Goal: Information Seeking & Learning: Learn about a topic

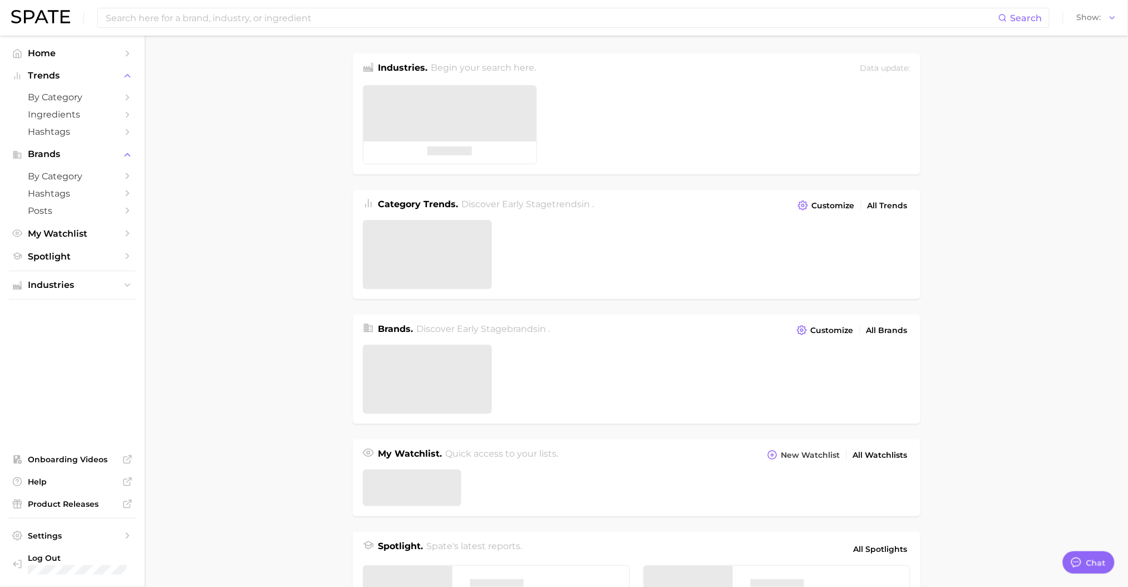
type textarea "x"
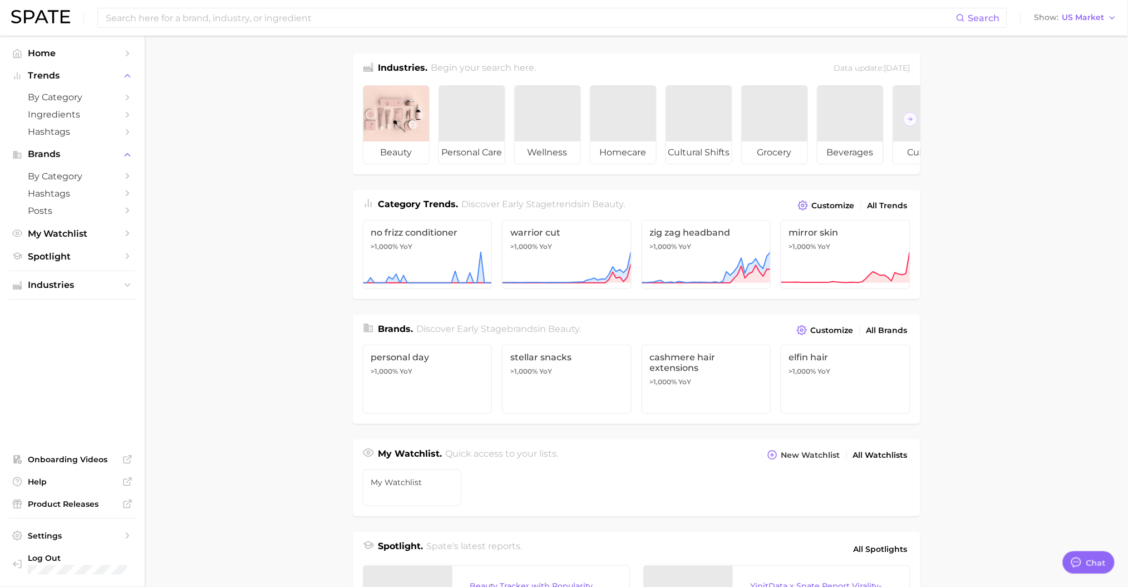
scroll to position [439, 0]
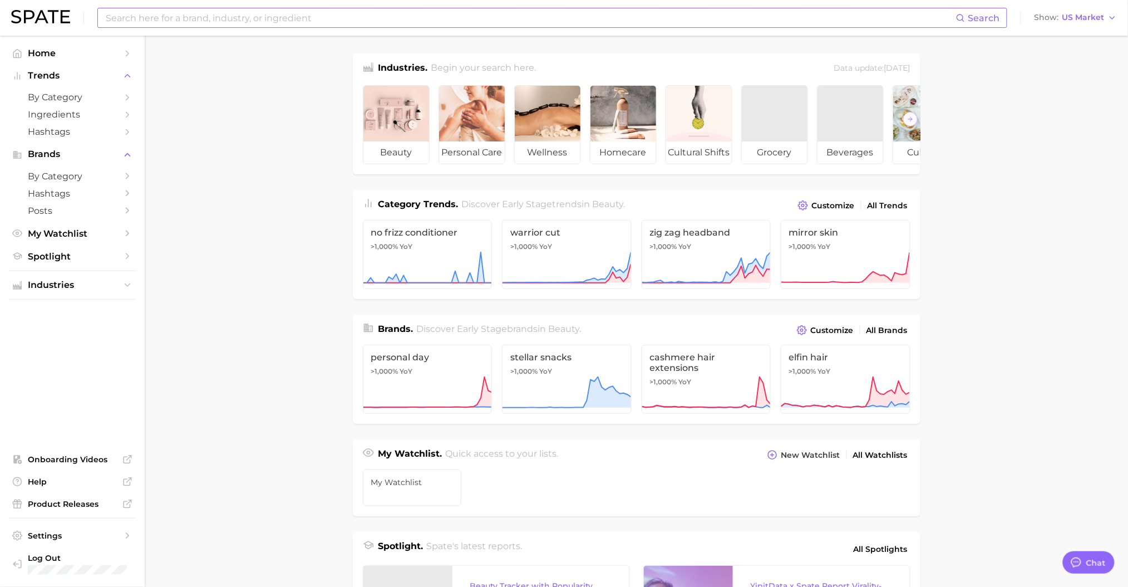
click at [192, 24] on input at bounding box center [531, 17] width 852 height 19
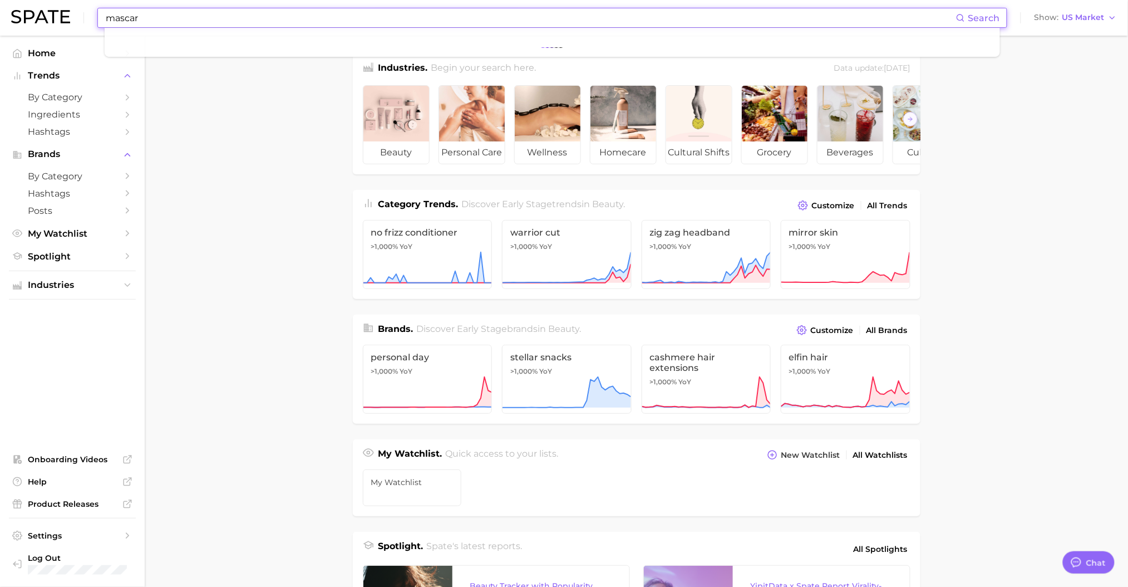
type input "mascara"
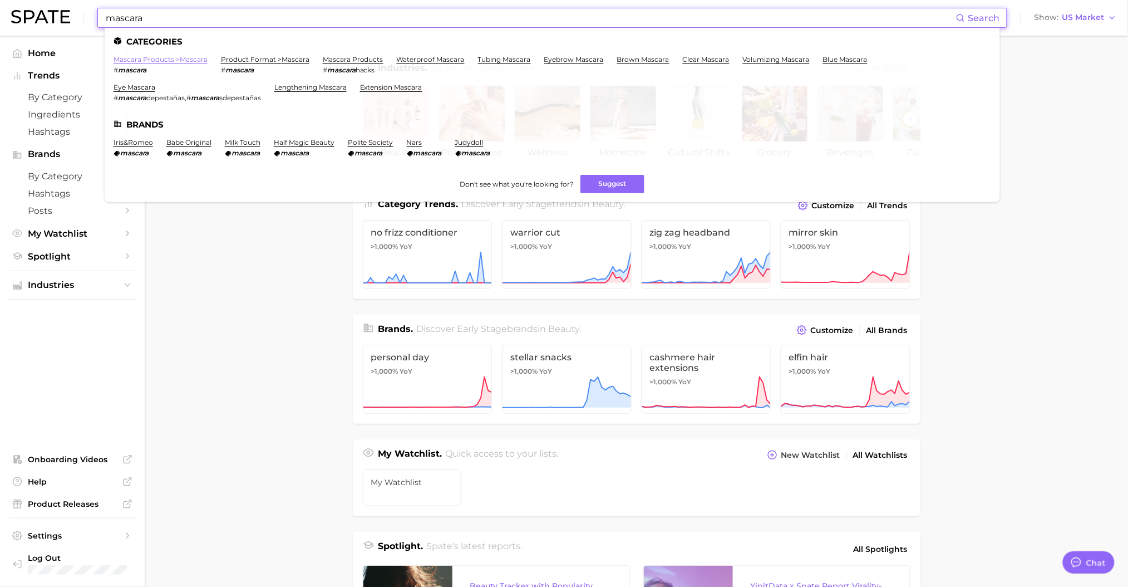
click at [194, 59] on link "mascara products > mascara" at bounding box center [161, 59] width 94 height 8
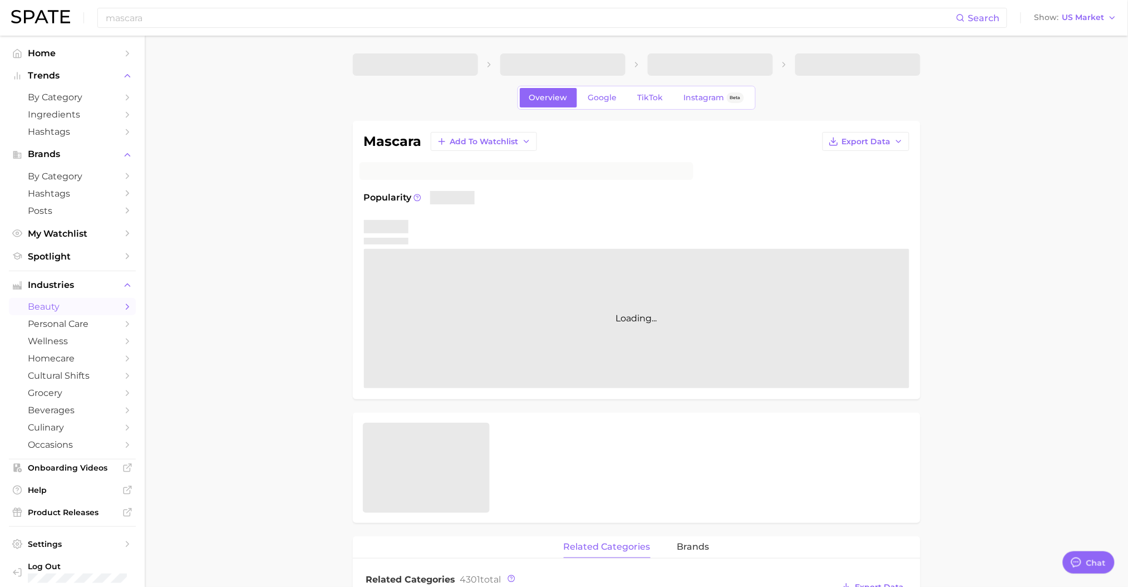
type textarea "x"
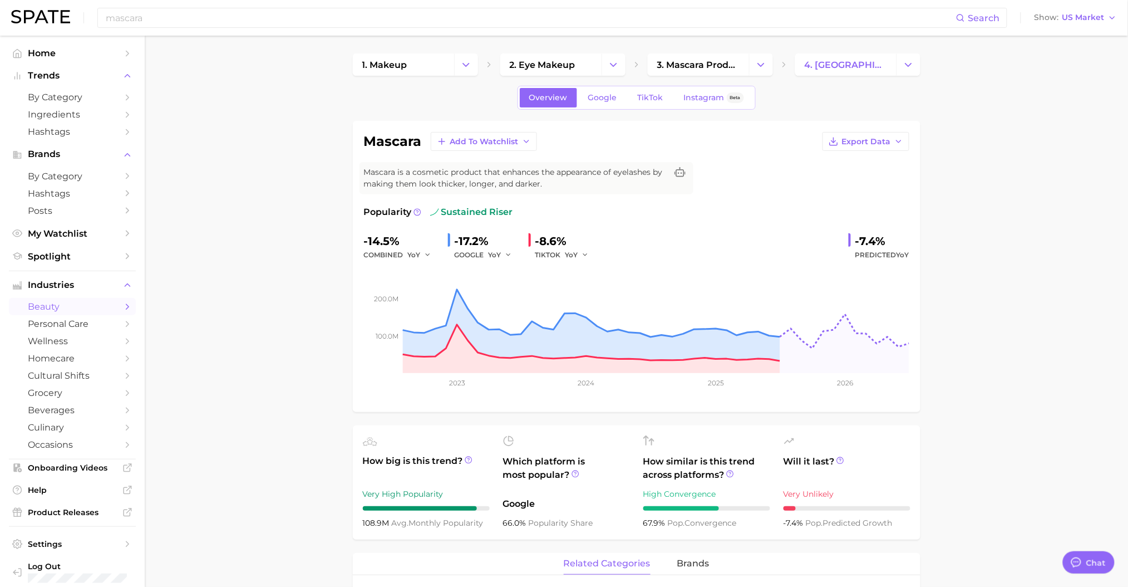
scroll to position [322, 0]
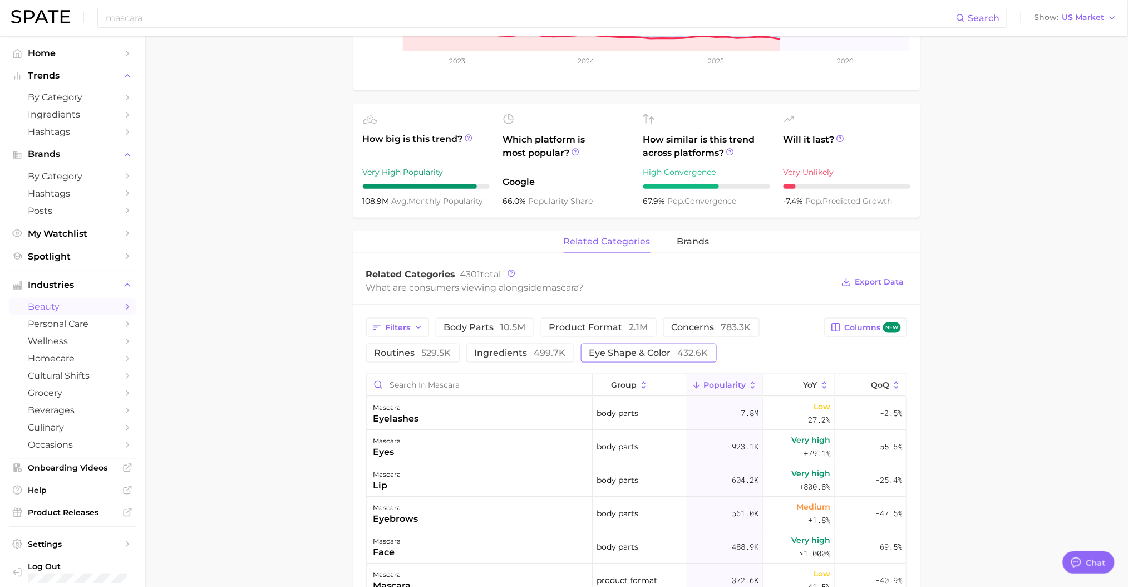
click at [671, 351] on span "eye shape & color 432.6k" at bounding box center [649, 352] width 119 height 9
click at [646, 357] on span "eye shape & color 432.6k" at bounding box center [649, 352] width 119 height 9
click at [800, 380] on button "YoY" at bounding box center [799, 385] width 72 height 22
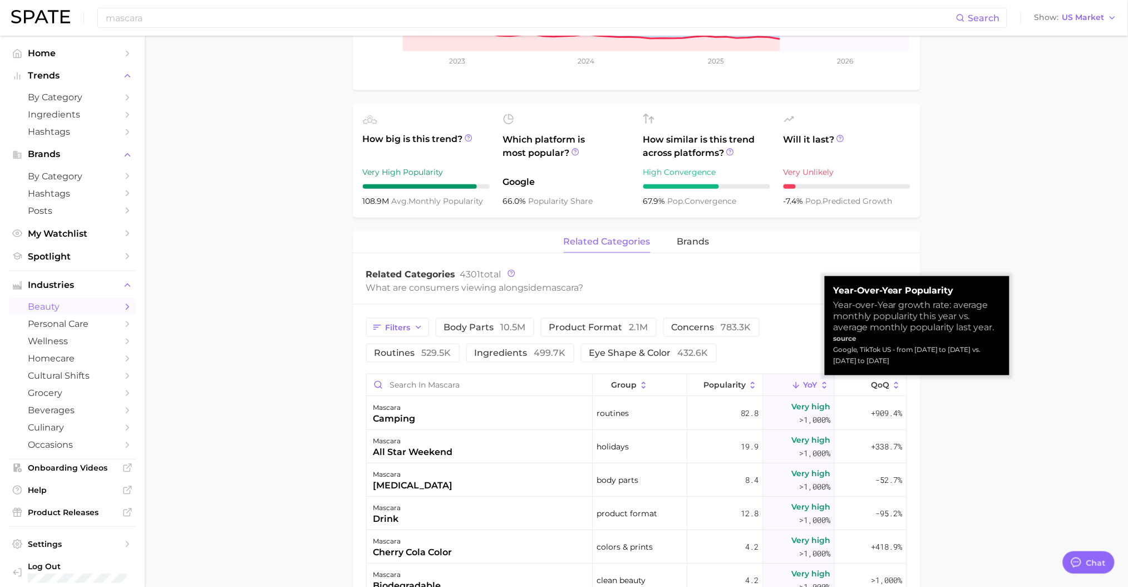
click at [804, 382] on span "YoY" at bounding box center [811, 384] width 14 height 9
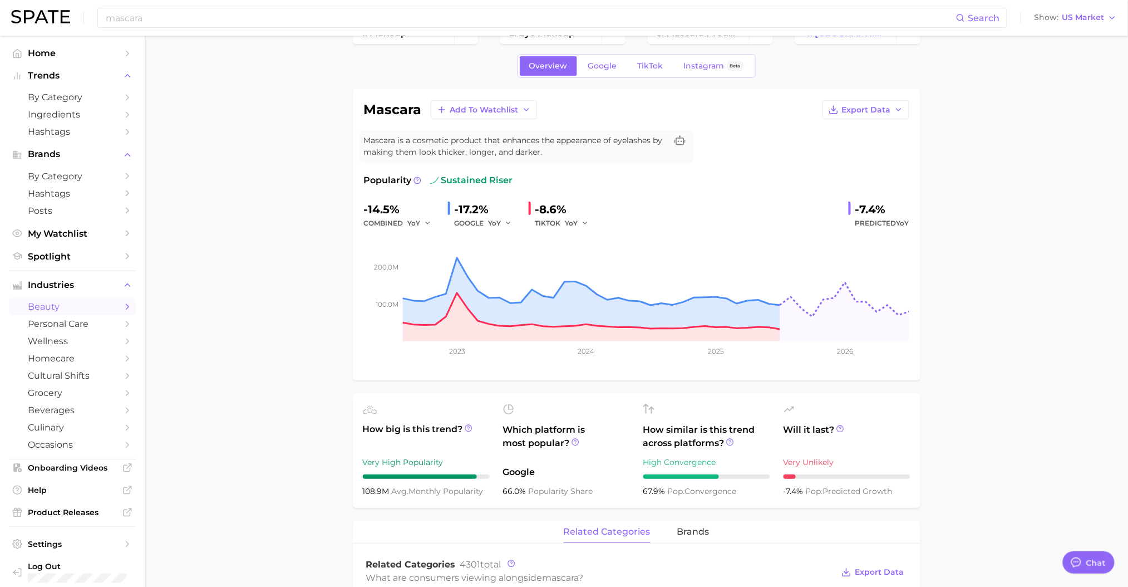
scroll to position [0, 0]
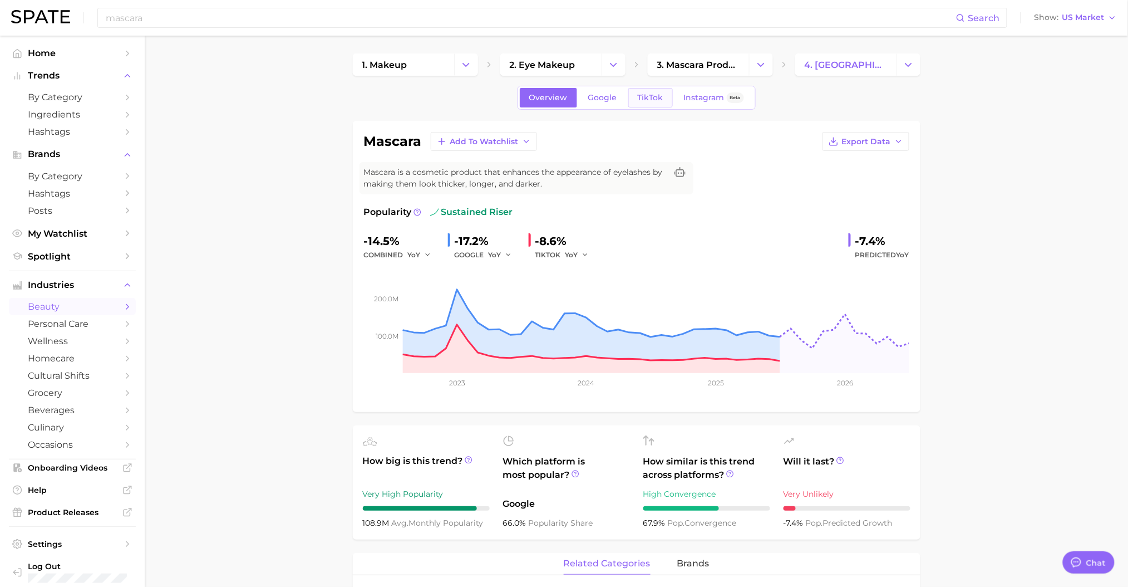
click at [665, 96] on link "TikTok" at bounding box center [650, 97] width 45 height 19
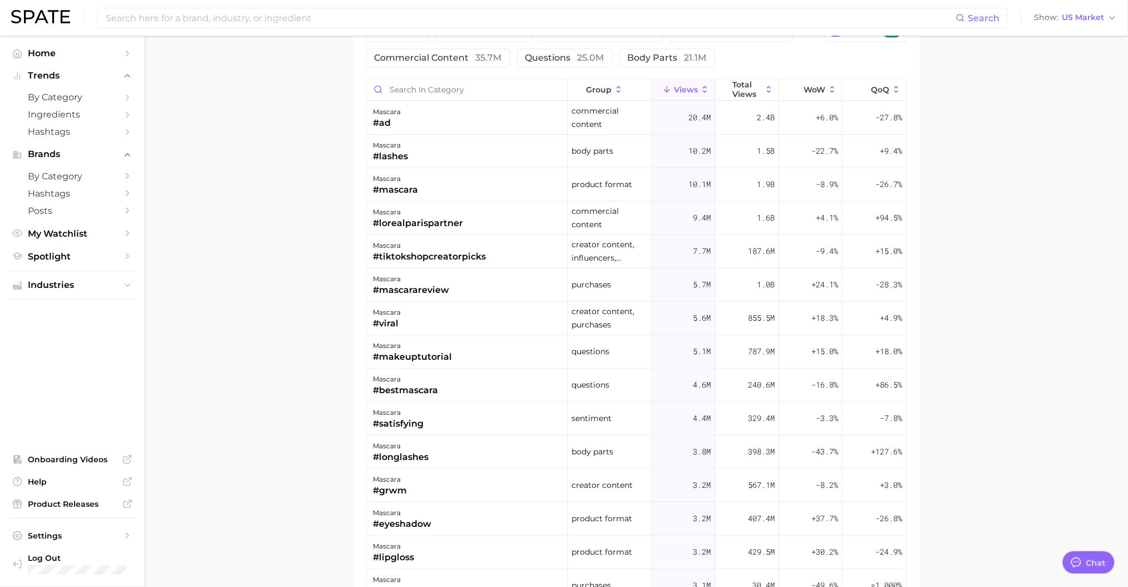
scroll to position [643, 0]
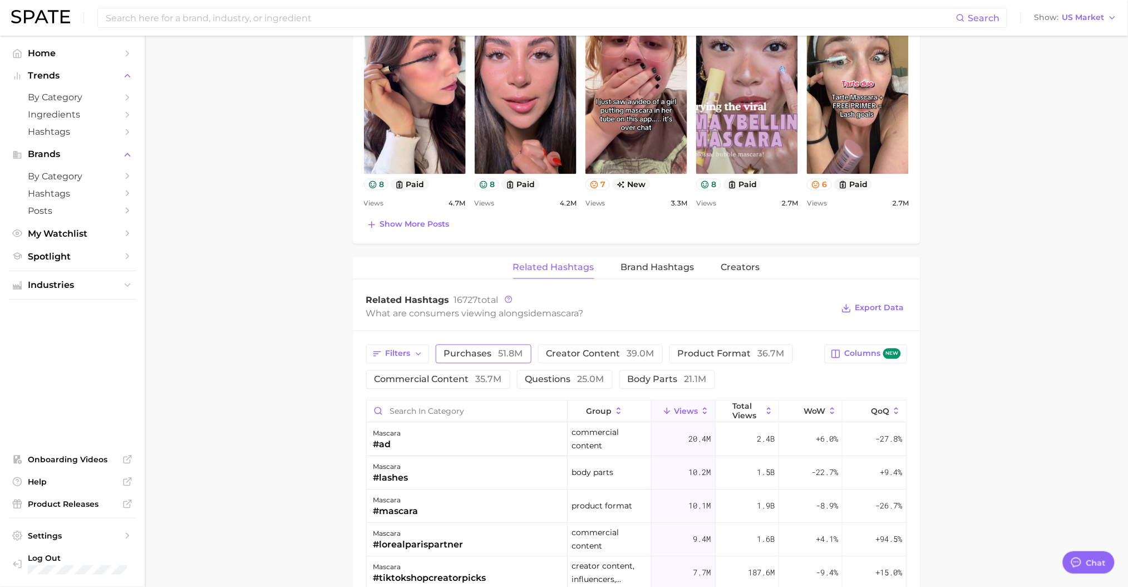
click at [469, 361] on button "purchases 51.8m" at bounding box center [484, 354] width 96 height 19
click at [761, 350] on span "product format 36.7m" at bounding box center [747, 354] width 107 height 9
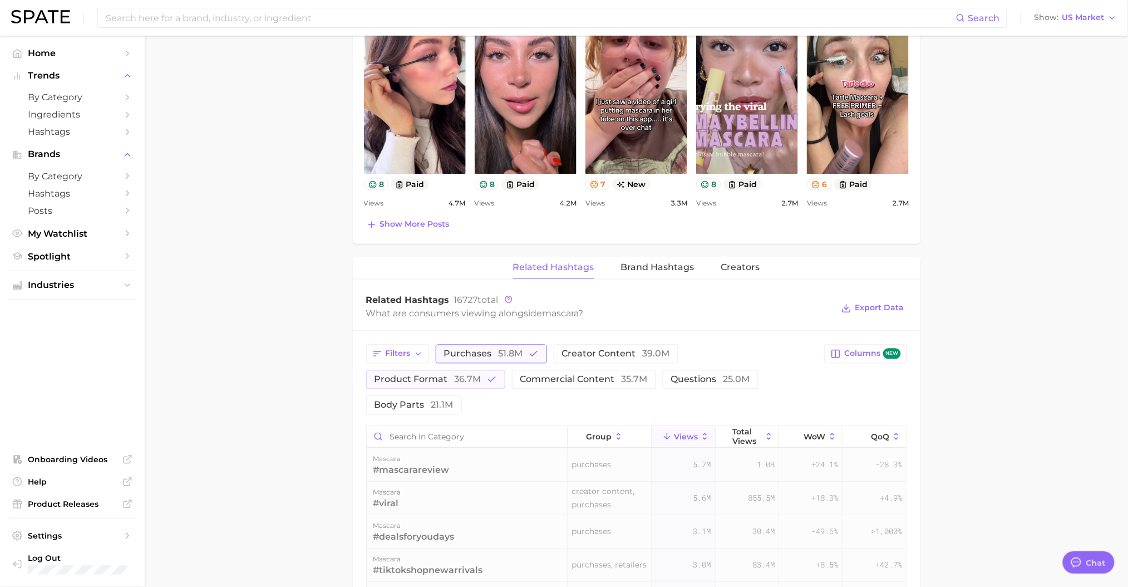
click at [523, 353] on button "purchases 51.8m" at bounding box center [491, 354] width 111 height 19
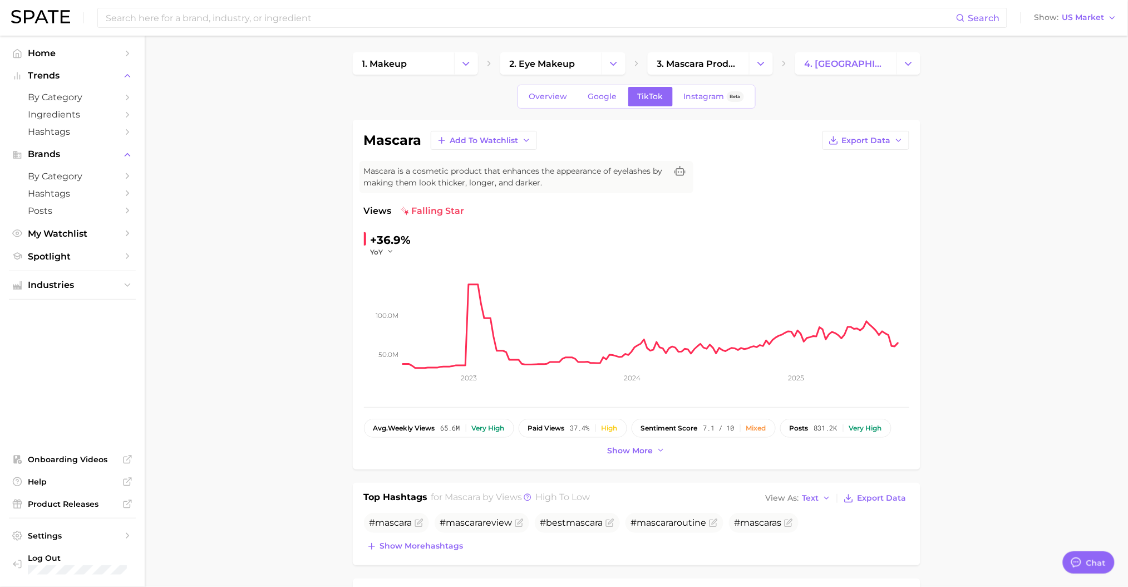
scroll to position [0, 0]
click at [551, 94] on span "Overview" at bounding box center [548, 97] width 38 height 9
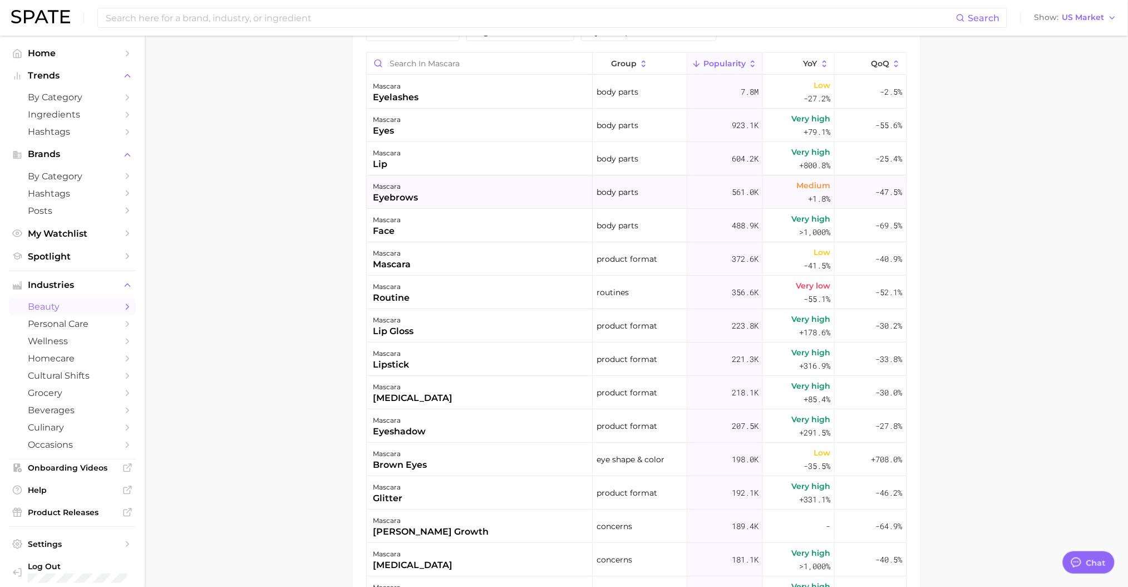
scroll to position [322, 0]
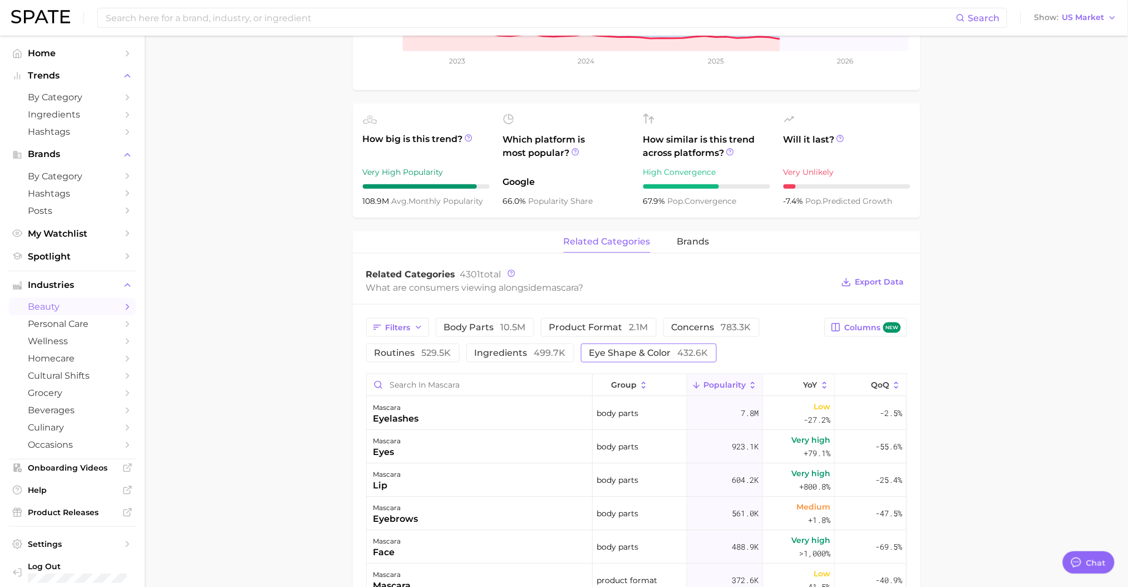
click at [644, 357] on span "eye shape & color 432.6k" at bounding box center [649, 352] width 119 height 9
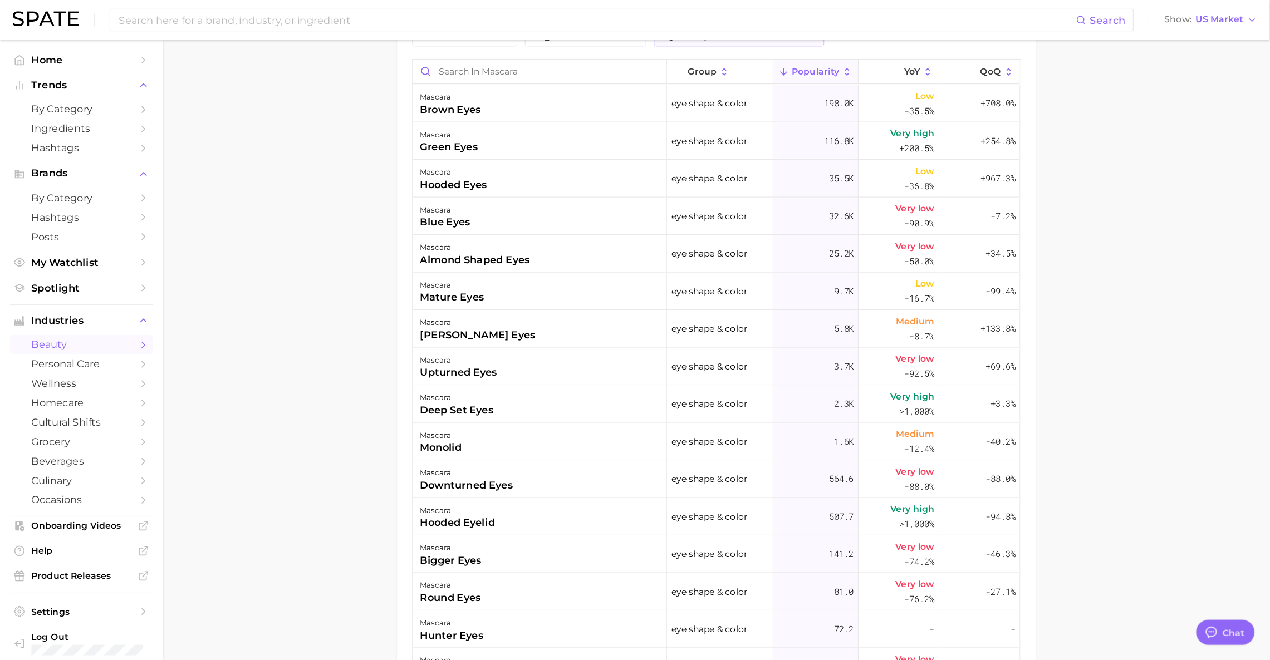
scroll to position [439, 0]
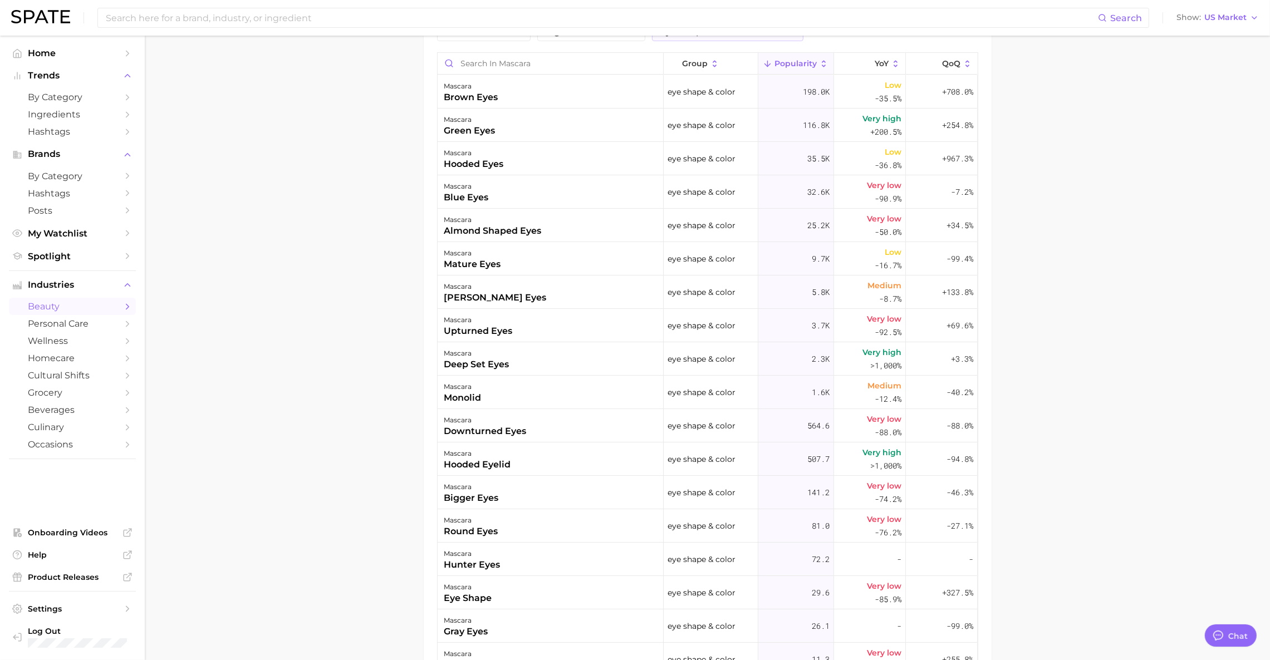
type textarea "x"
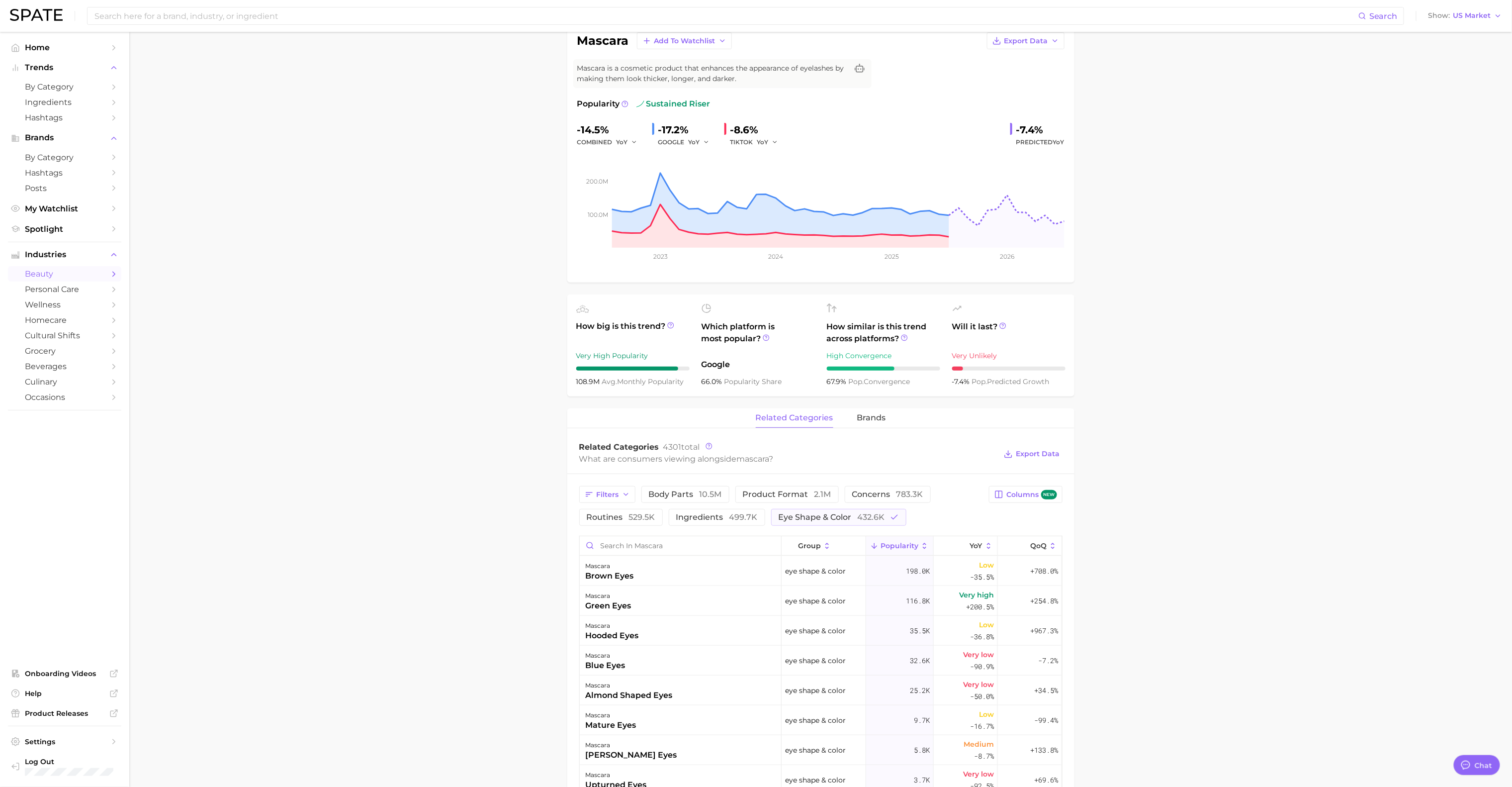
scroll to position [517, 0]
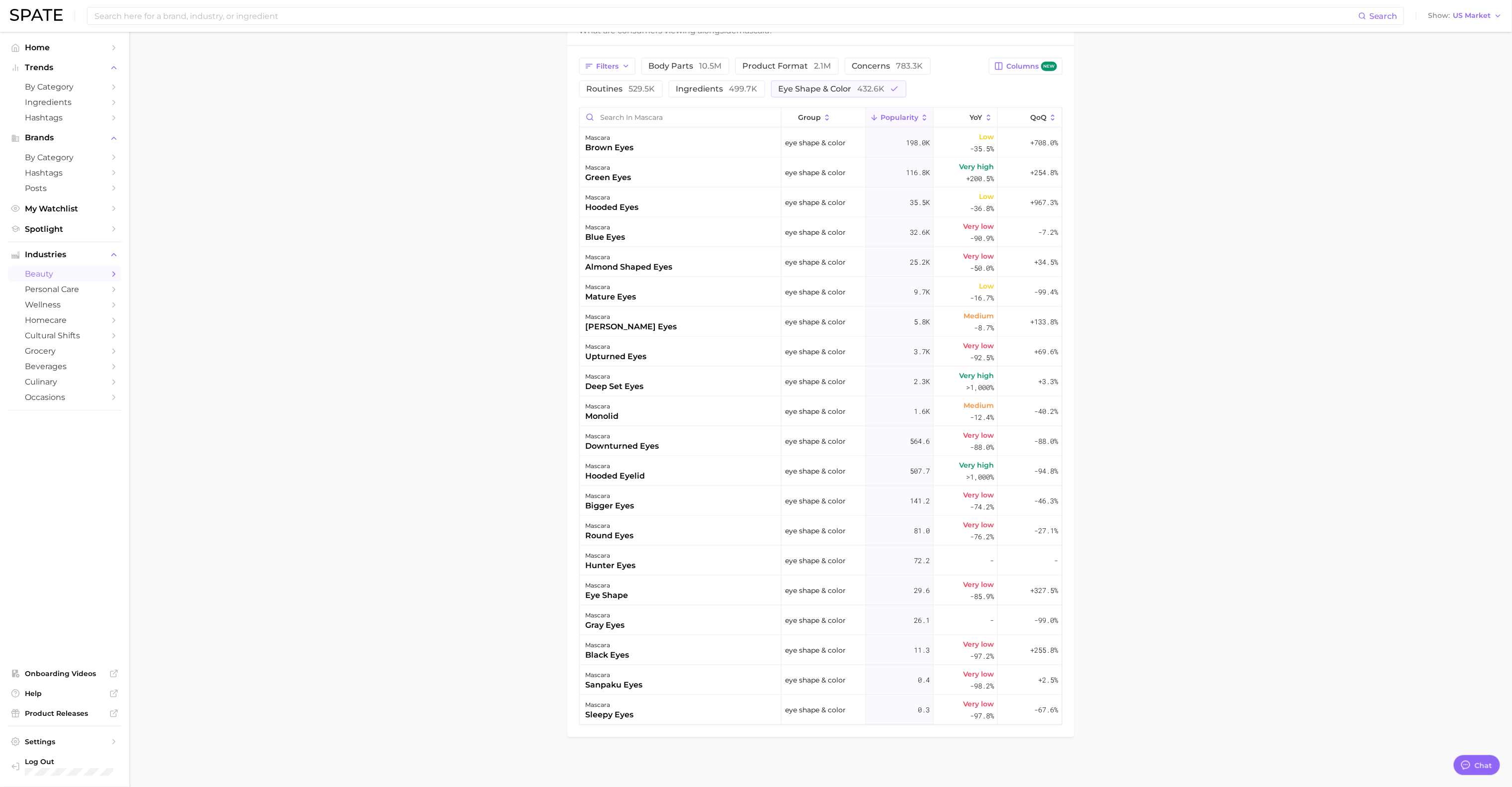
drag, startPoint x: 1429, startPoint y: 538, endPoint x: 1422, endPoint y: 540, distance: 7.3
click at [1018, 523] on main "1. makeup 2. eye makeup 3. mascara products 4. mascara Overview Google TikTok I…" at bounding box center [821, 153] width 1383 height 1268
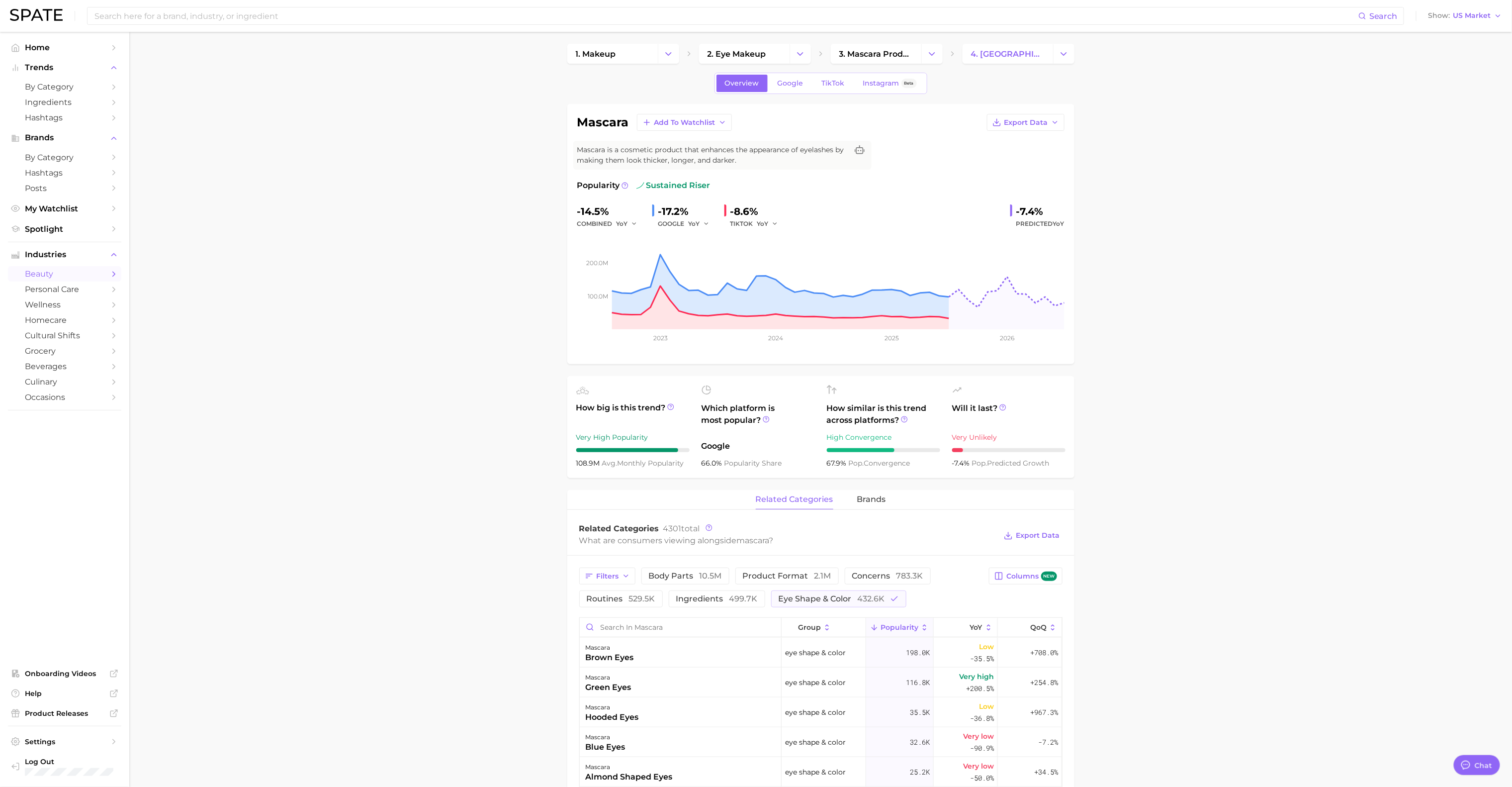
scroll to position [0, 0]
click at [884, 523] on button "eye shape & color 432.6k" at bounding box center [838, 602] width 135 height 17
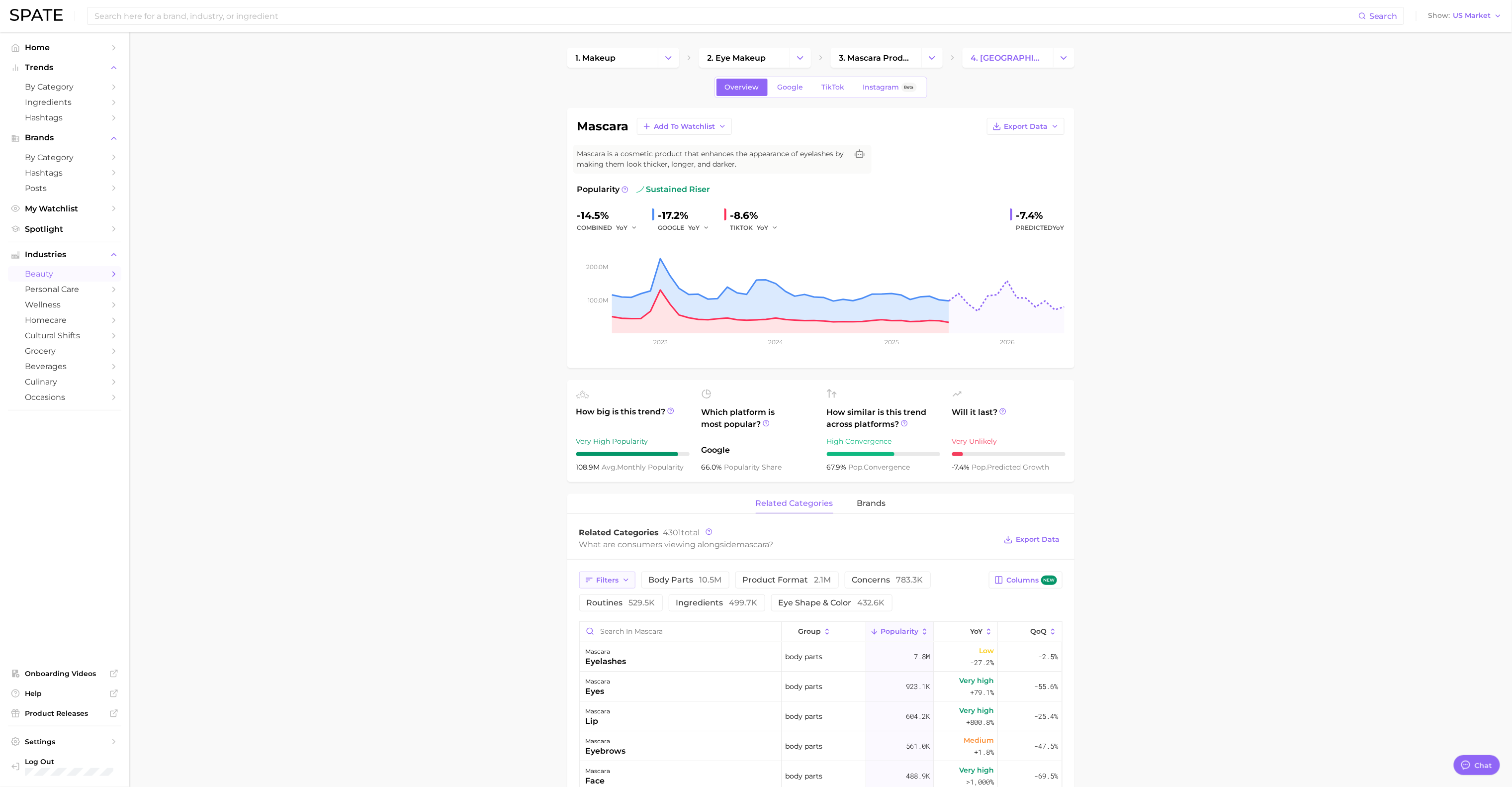
click at [629, 523] on button "Filters" at bounding box center [607, 580] width 56 height 17
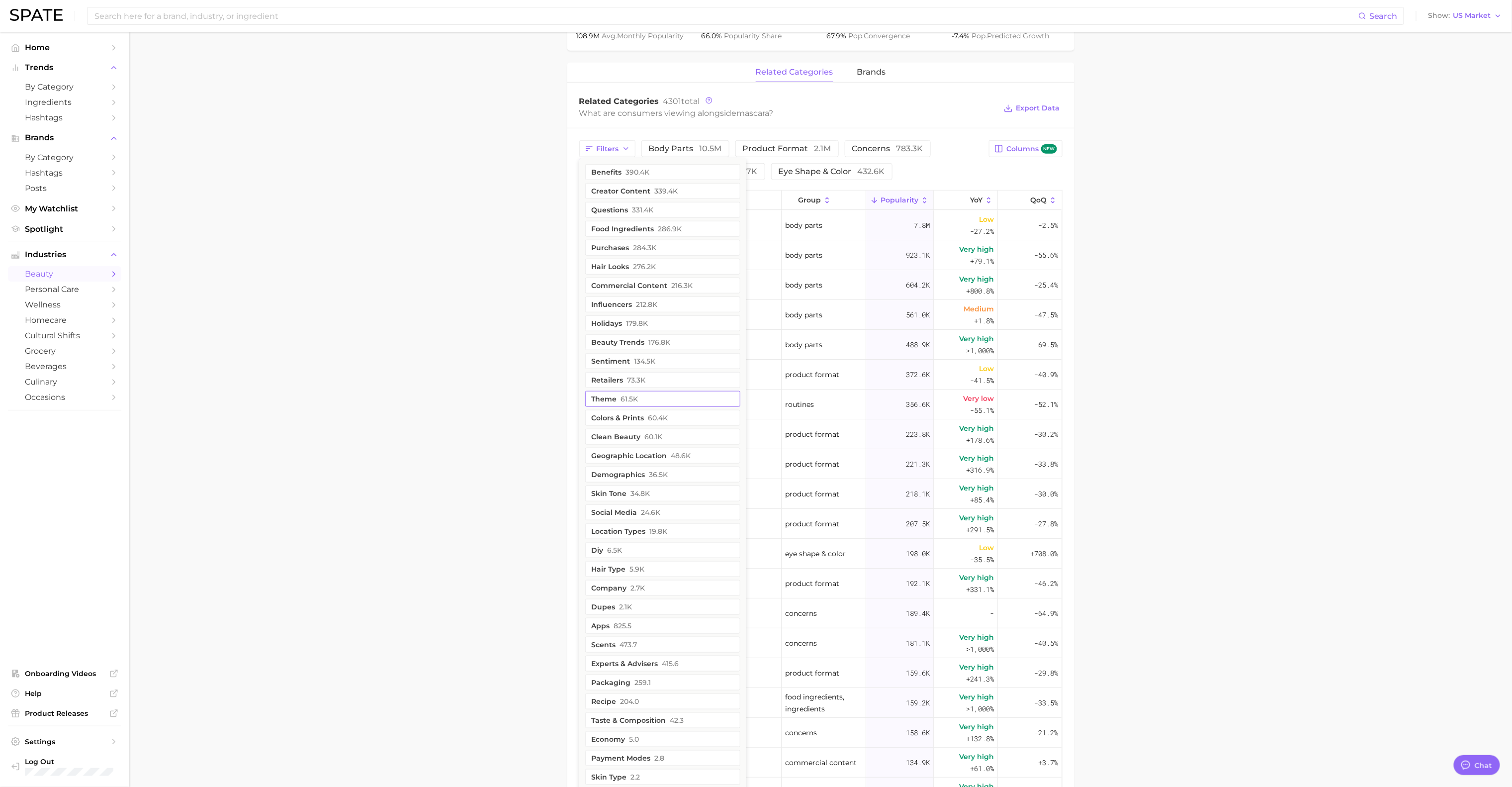
click at [670, 403] on button "theme 61.5k" at bounding box center [663, 399] width 155 height 16
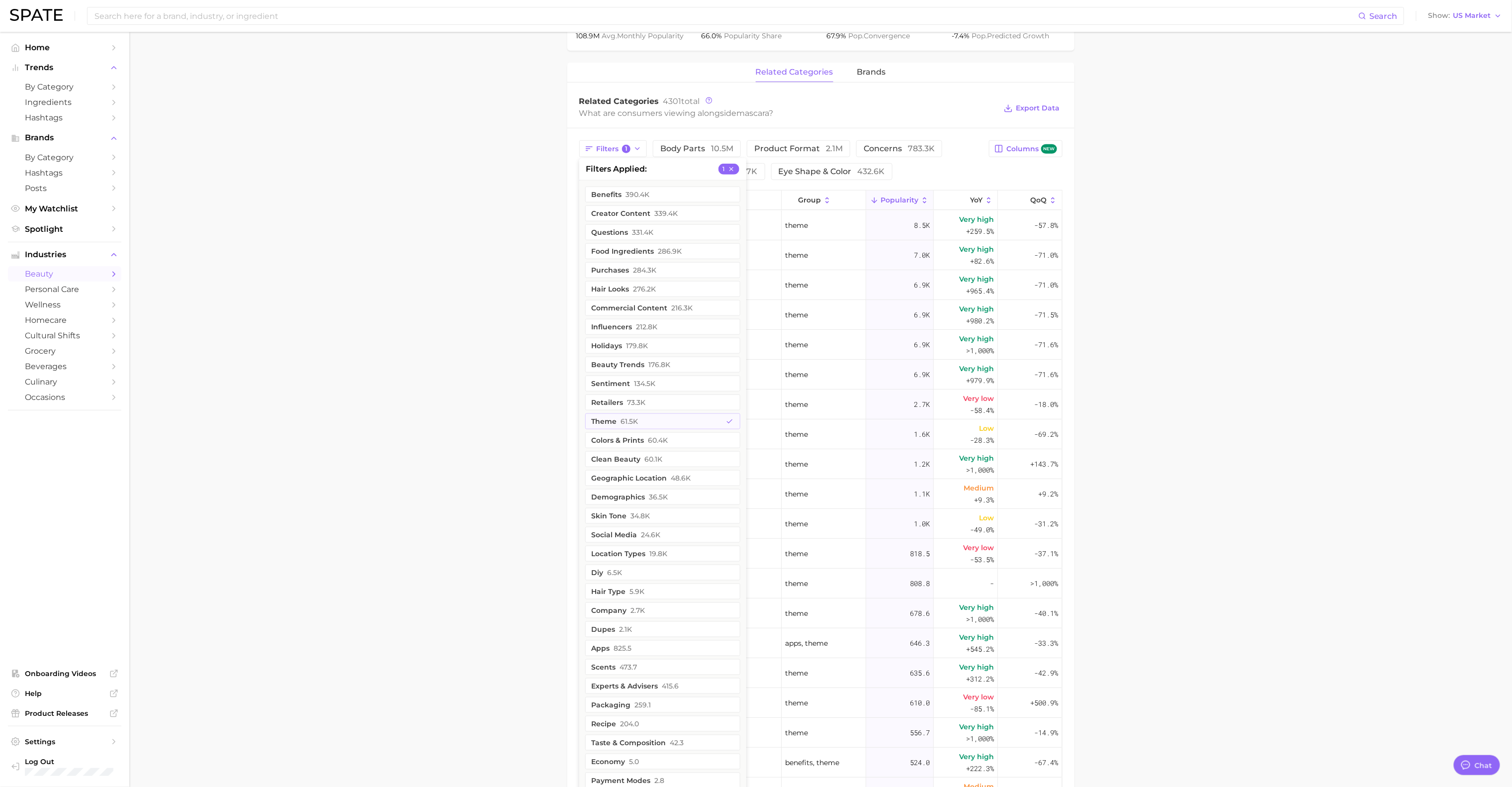
click at [1018, 401] on main "1. makeup 2. eye makeup 3. mascara products 4. mascara Overview Google TikTok I…" at bounding box center [821, 319] width 1383 height 1437
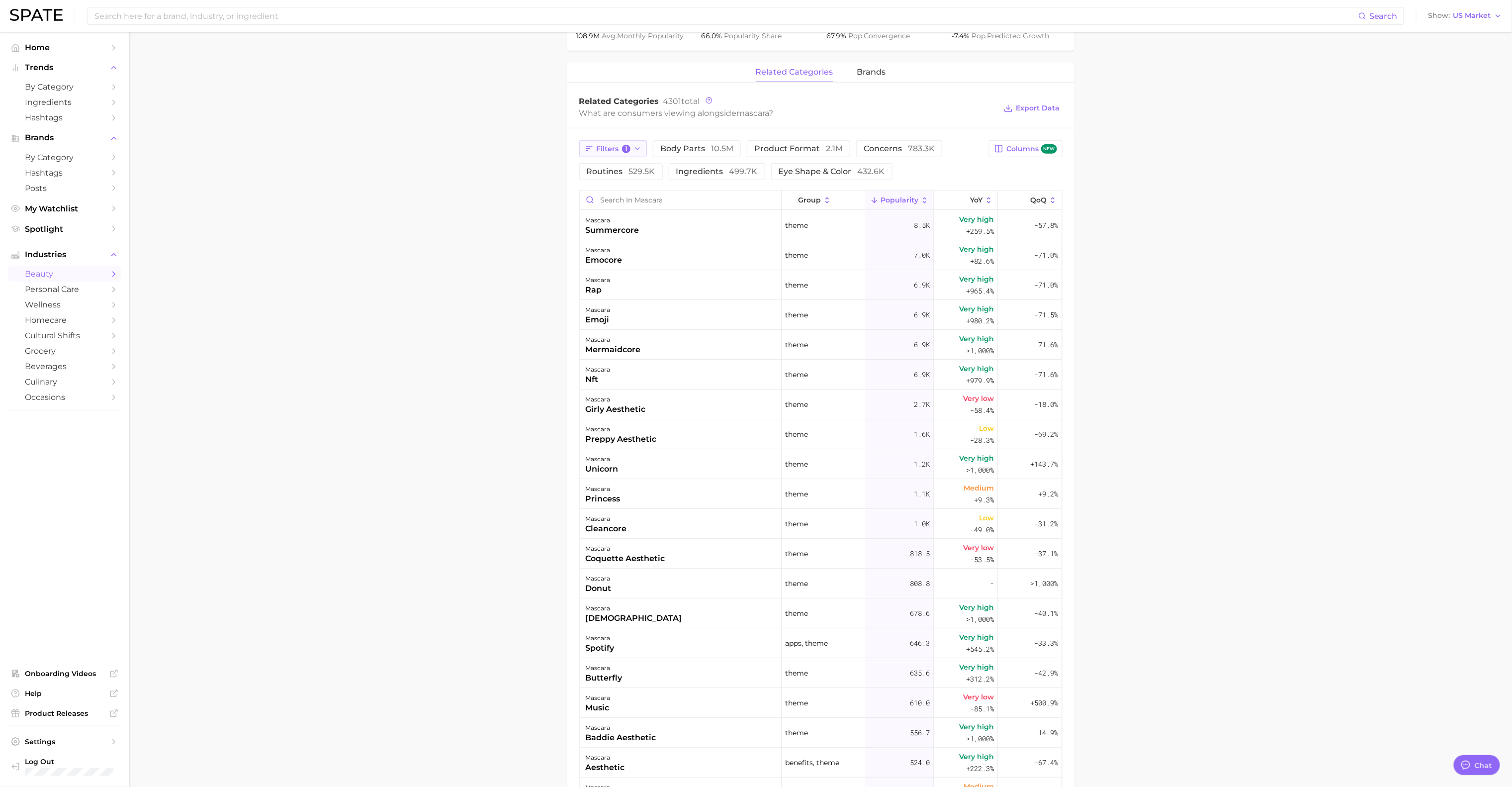
click at [624, 147] on span "1" at bounding box center [626, 149] width 9 height 9
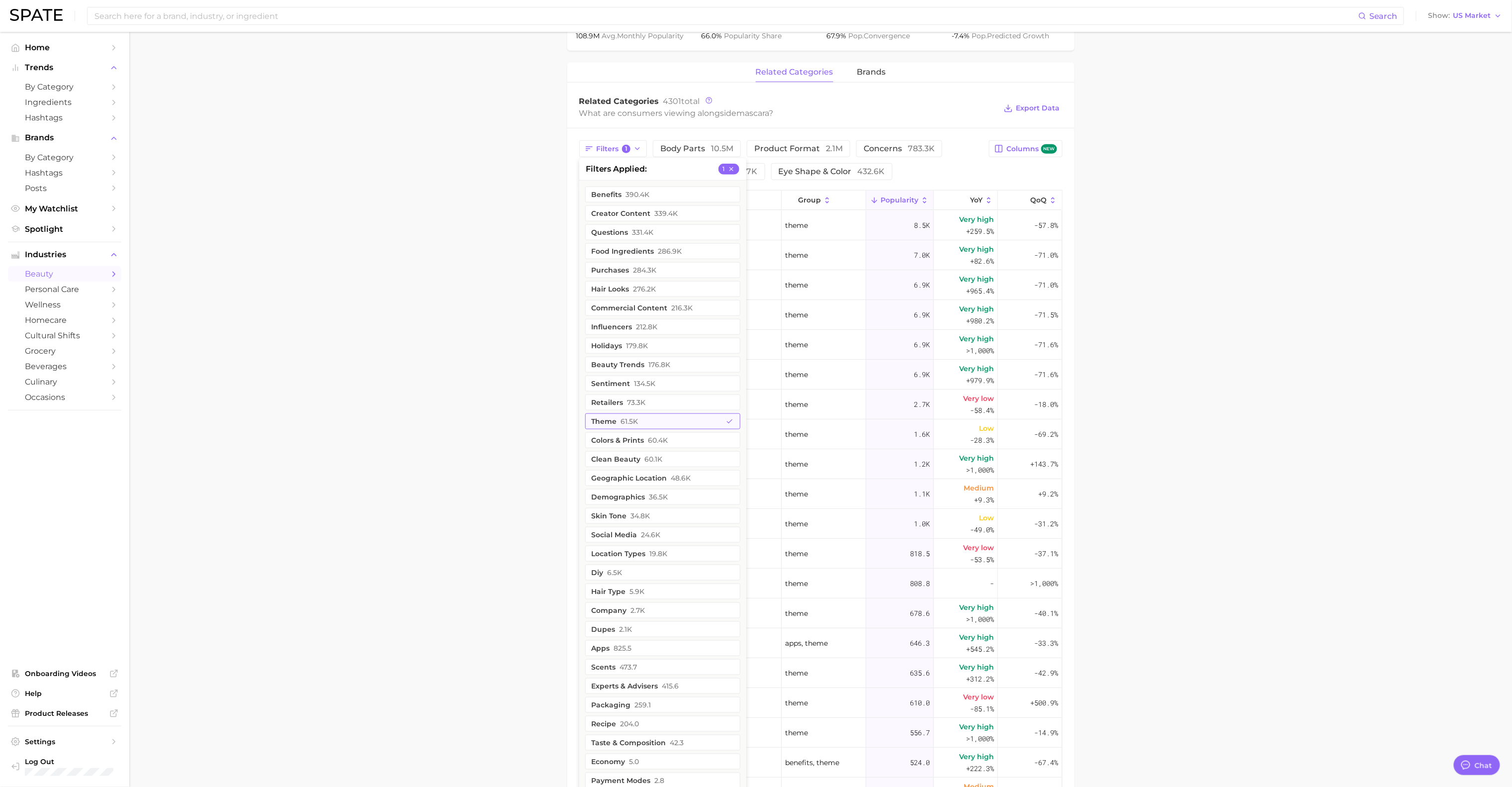
click at [669, 422] on button "theme 61.5k" at bounding box center [663, 422] width 155 height 16
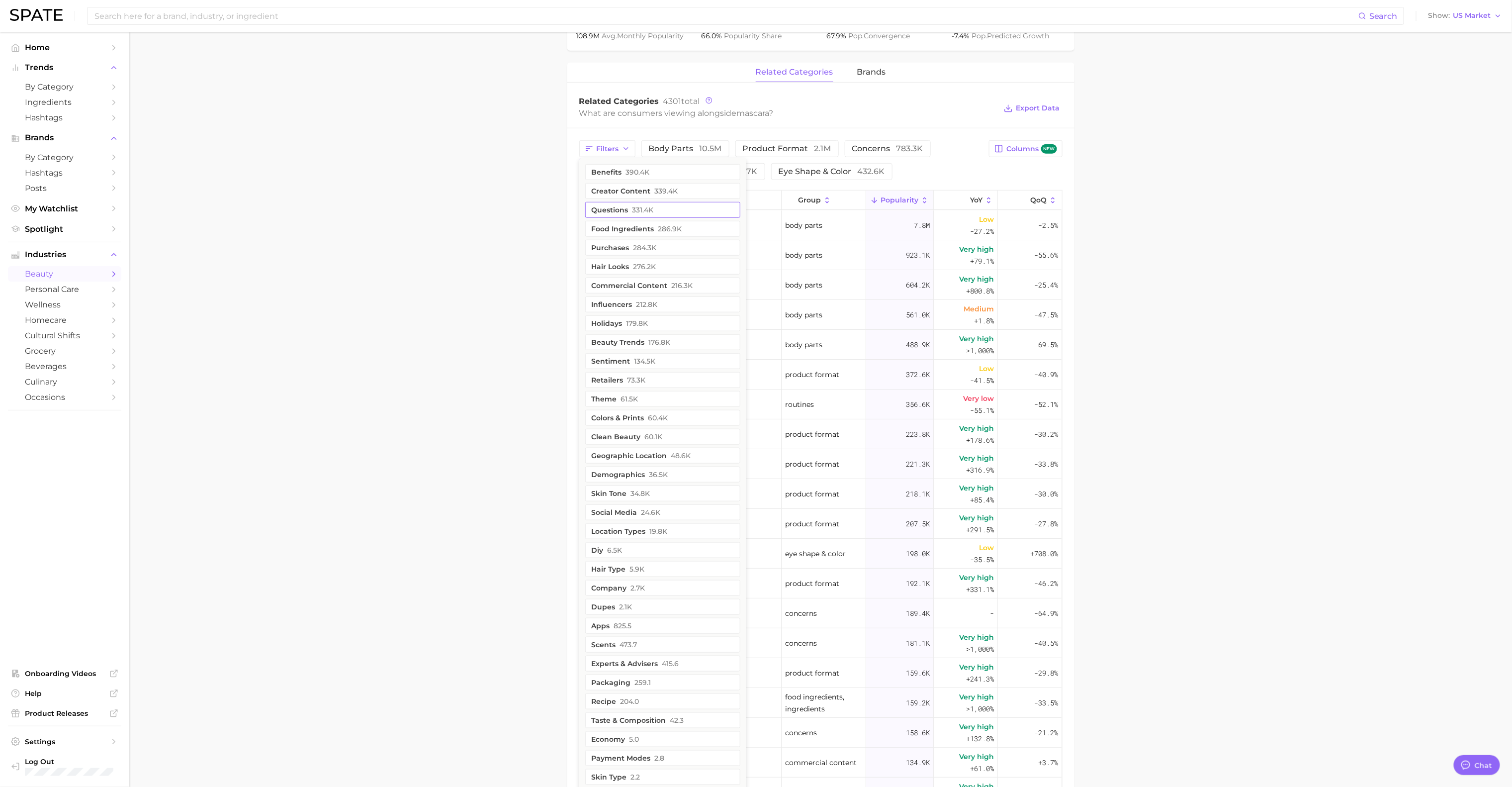
scroll to position [0, 0]
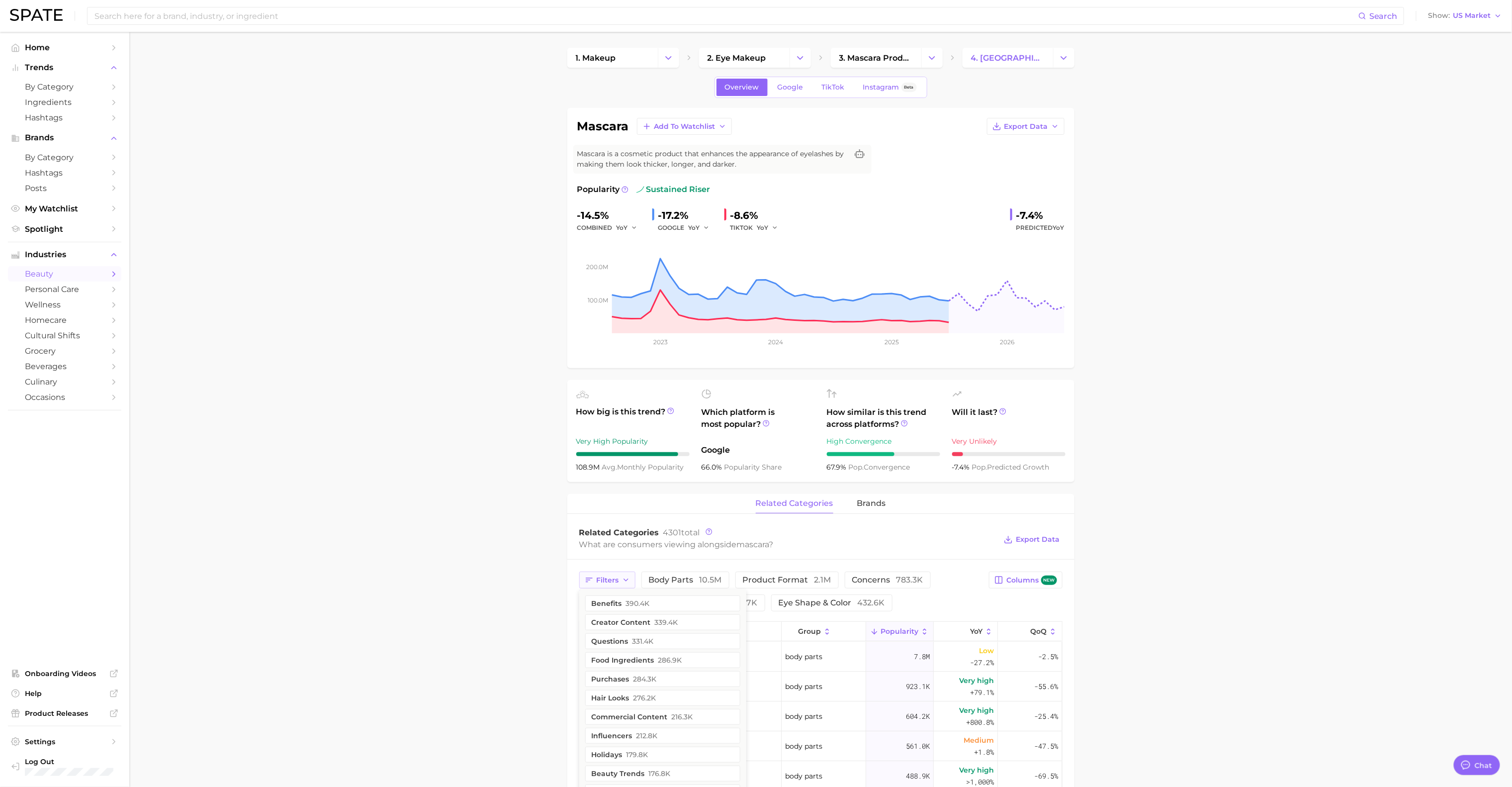
click at [615, 523] on span "Filters" at bounding box center [607, 580] width 22 height 8
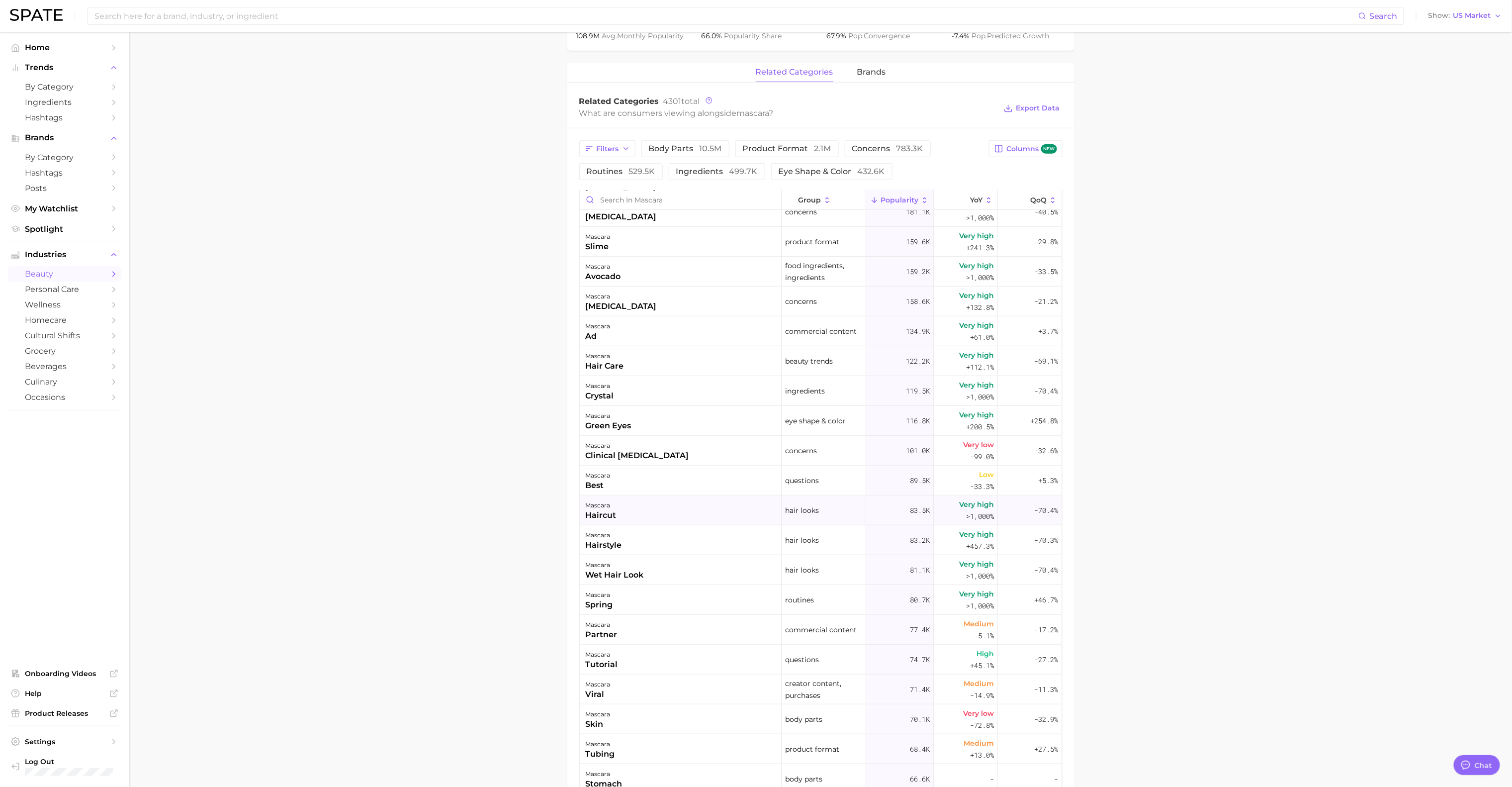
scroll to position [1293, 0]
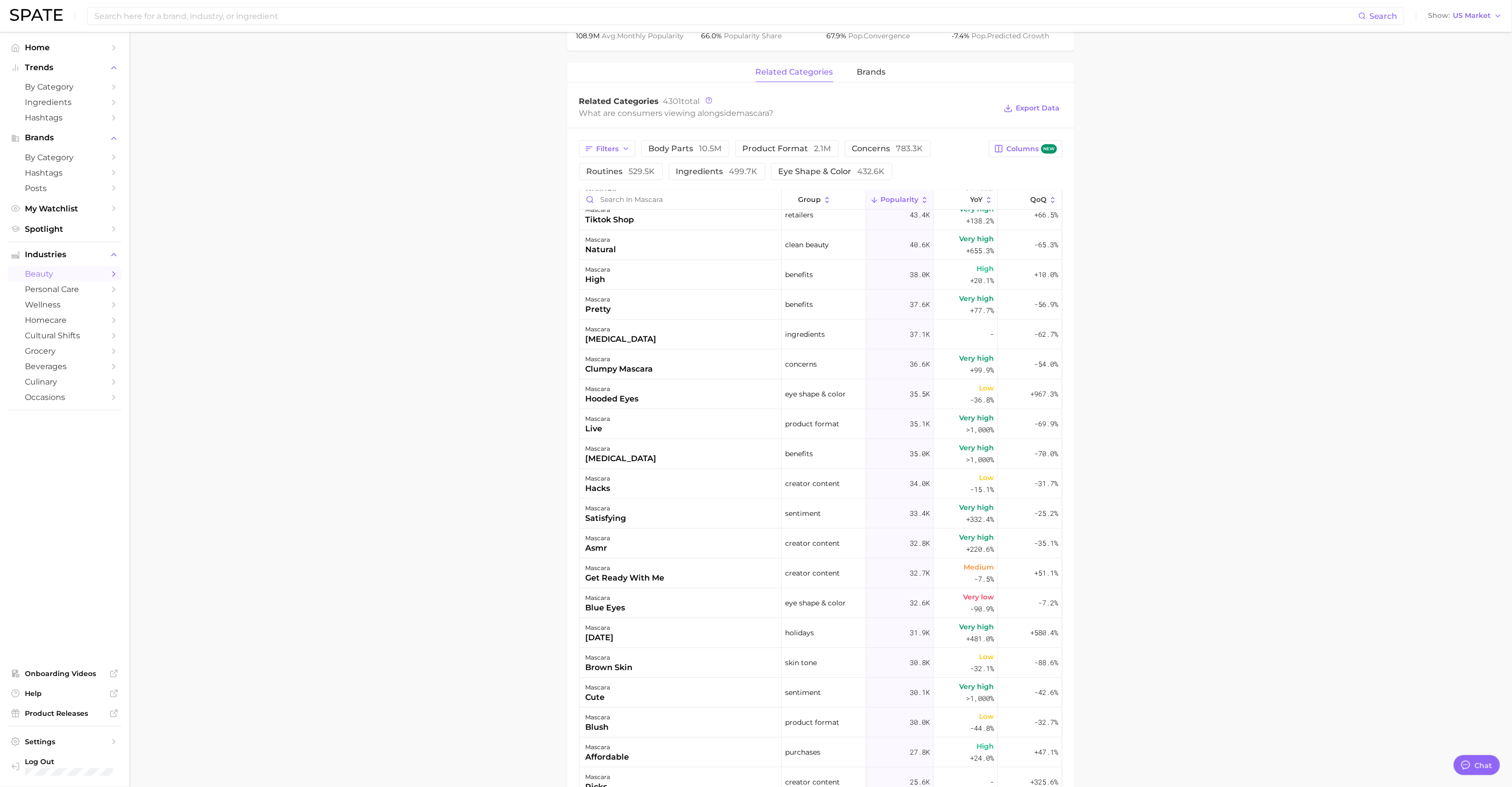
click at [1018, 456] on main "1. makeup 2. eye makeup 3. mascara products 4. mascara Overview Google TikTok I…" at bounding box center [821, 319] width 1383 height 1437
click at [582, 148] on button "Filters" at bounding box center [607, 148] width 56 height 17
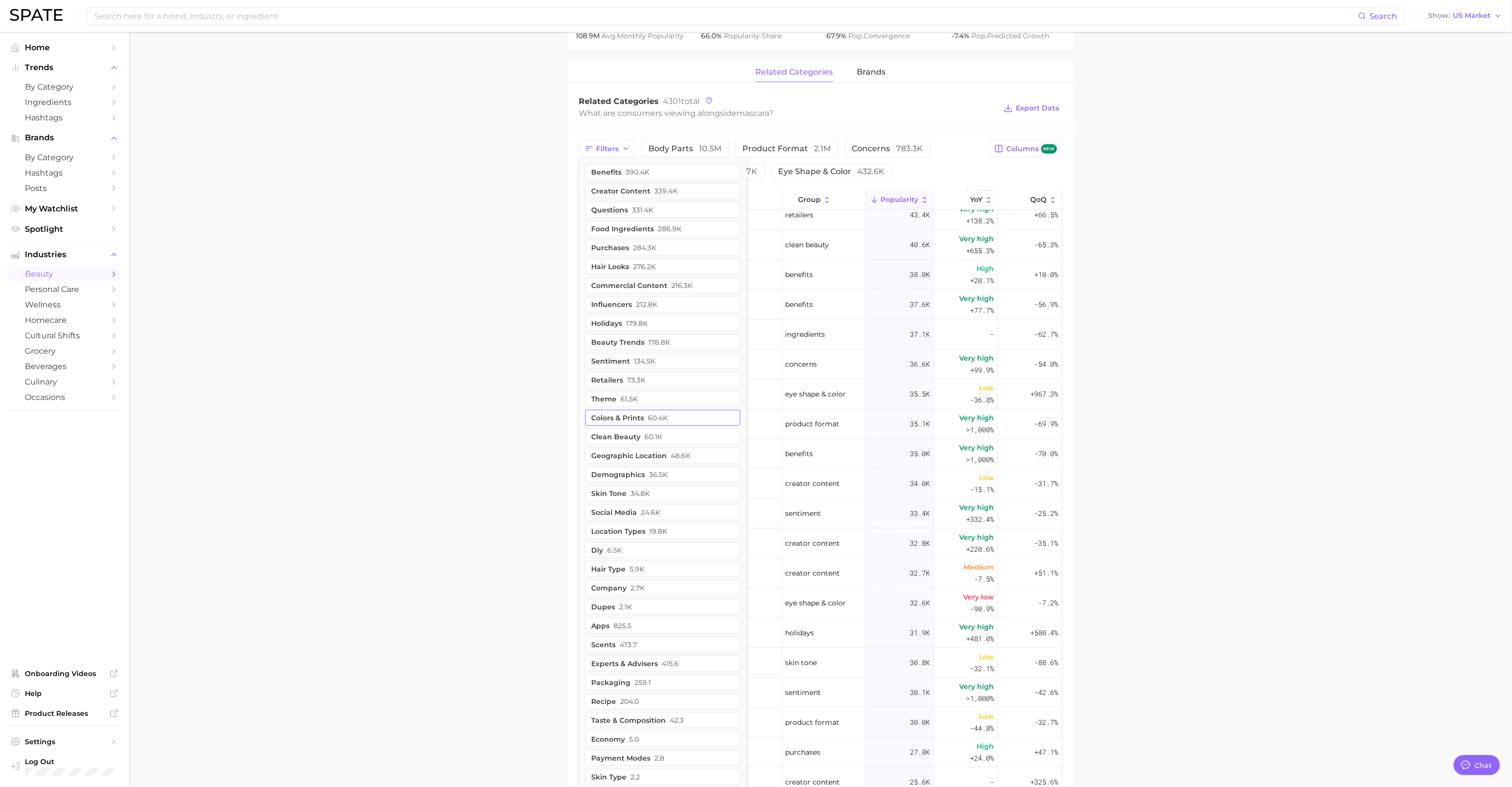
click at [702, 419] on button "colors & prints 60.4k" at bounding box center [663, 418] width 155 height 16
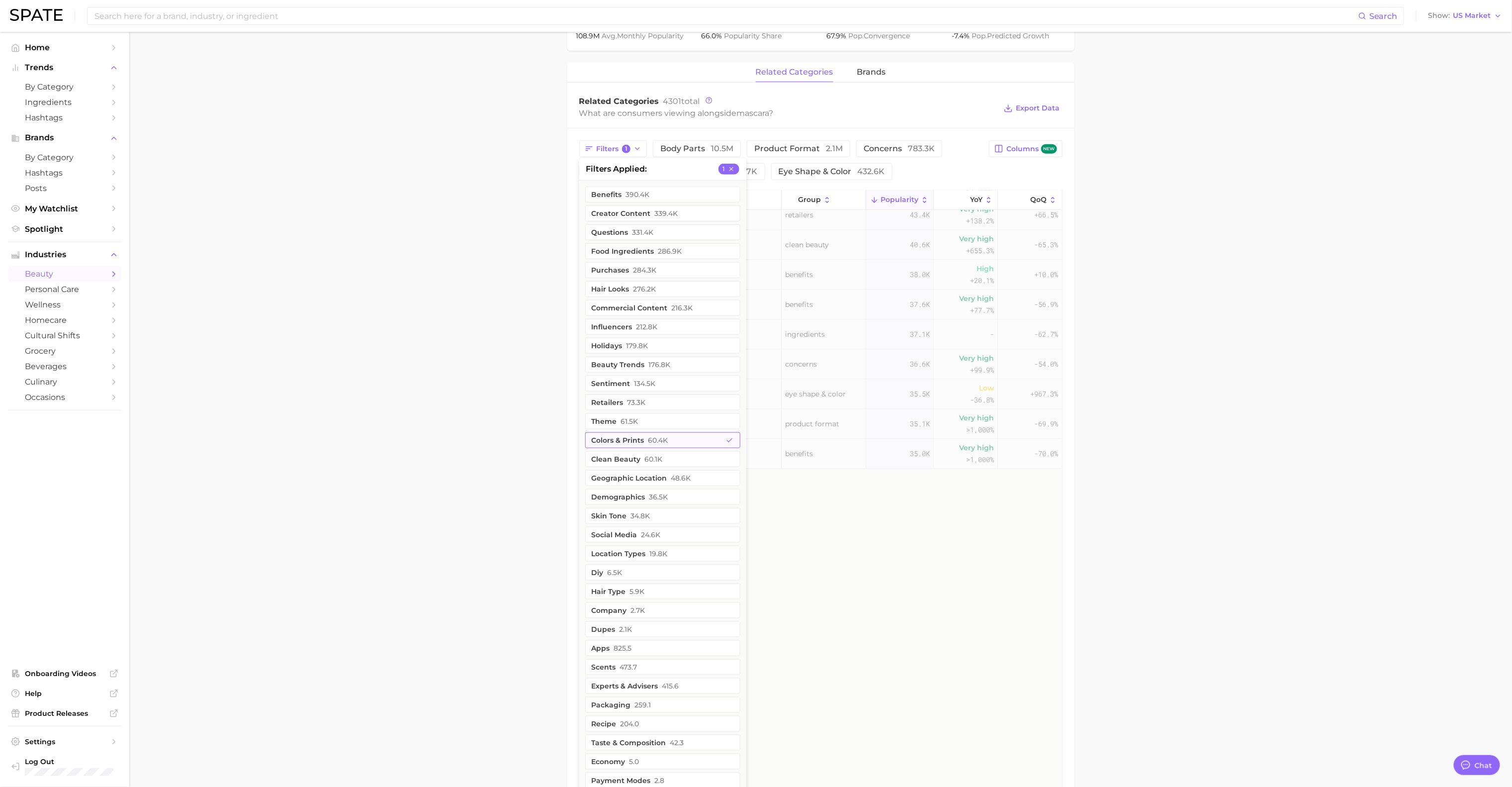
scroll to position [0, 0]
click at [1018, 403] on main "1. makeup 2. eye makeup 3. mascara products 4. mascara Overview Google TikTok I…" at bounding box center [821, 319] width 1383 height 1437
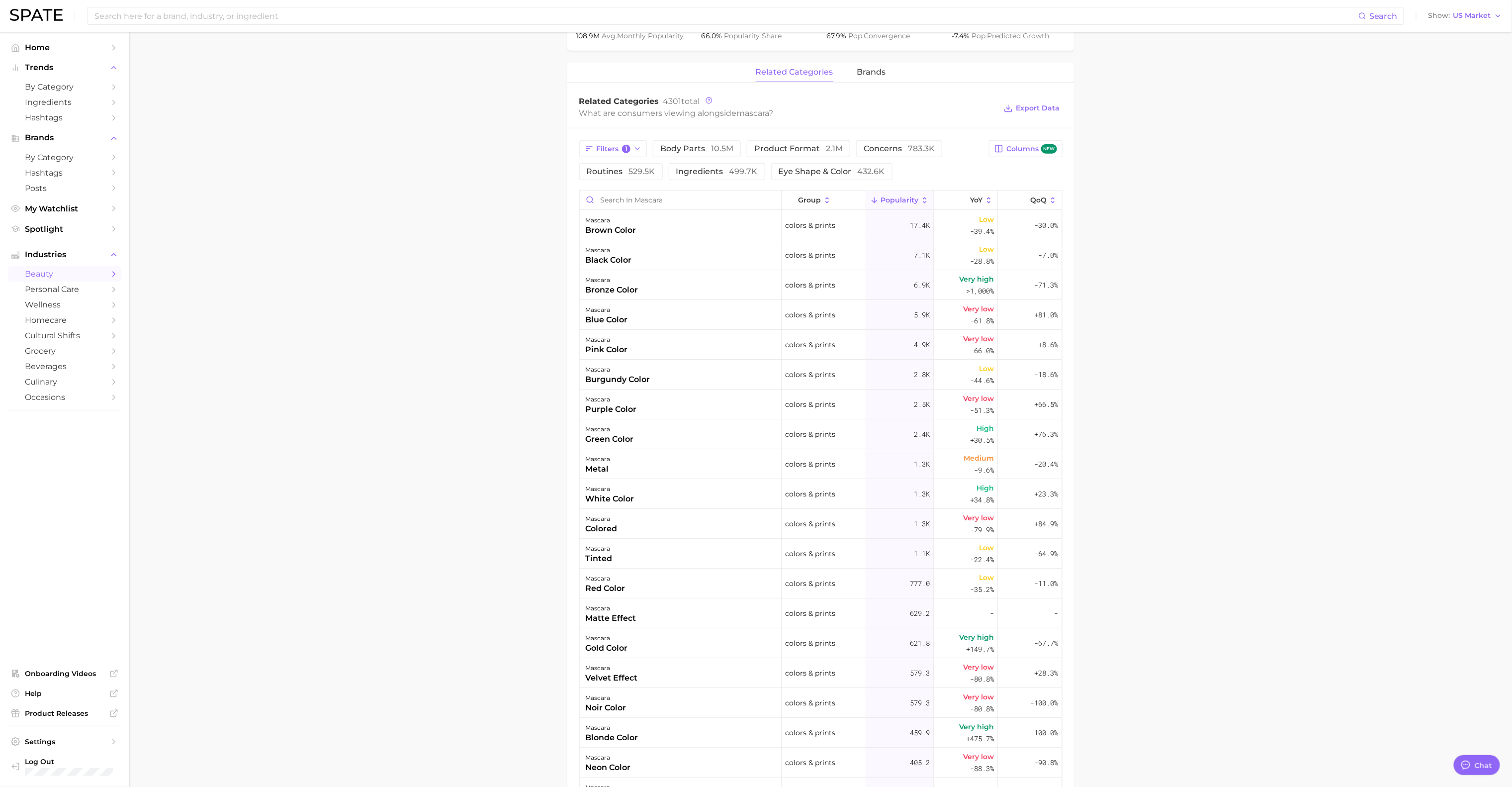
click at [1018, 413] on main "1. makeup 2. eye makeup 3. mascara products 4. mascara Overview Google TikTok I…" at bounding box center [821, 319] width 1383 height 1437
